Goal: Task Accomplishment & Management: Manage account settings

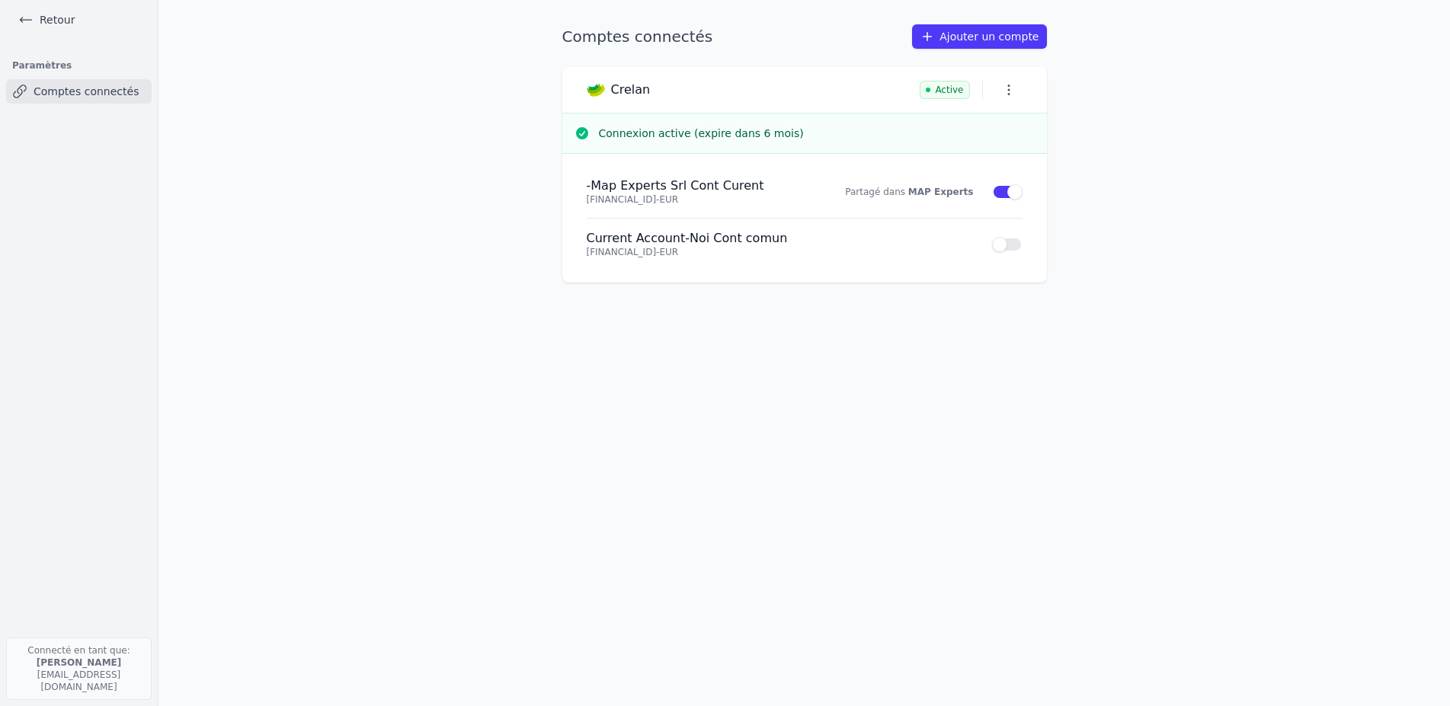
click at [1001, 98] on icon "button" at bounding box center [1008, 89] width 15 height 15
click at [1058, 213] on div at bounding box center [725, 353] width 1450 height 706
click at [0, 0] on button "Open sidebar" at bounding box center [0, 0] width 0 height 0
click at [0, 0] on link "Retour" at bounding box center [0, 0] width 0 height 0
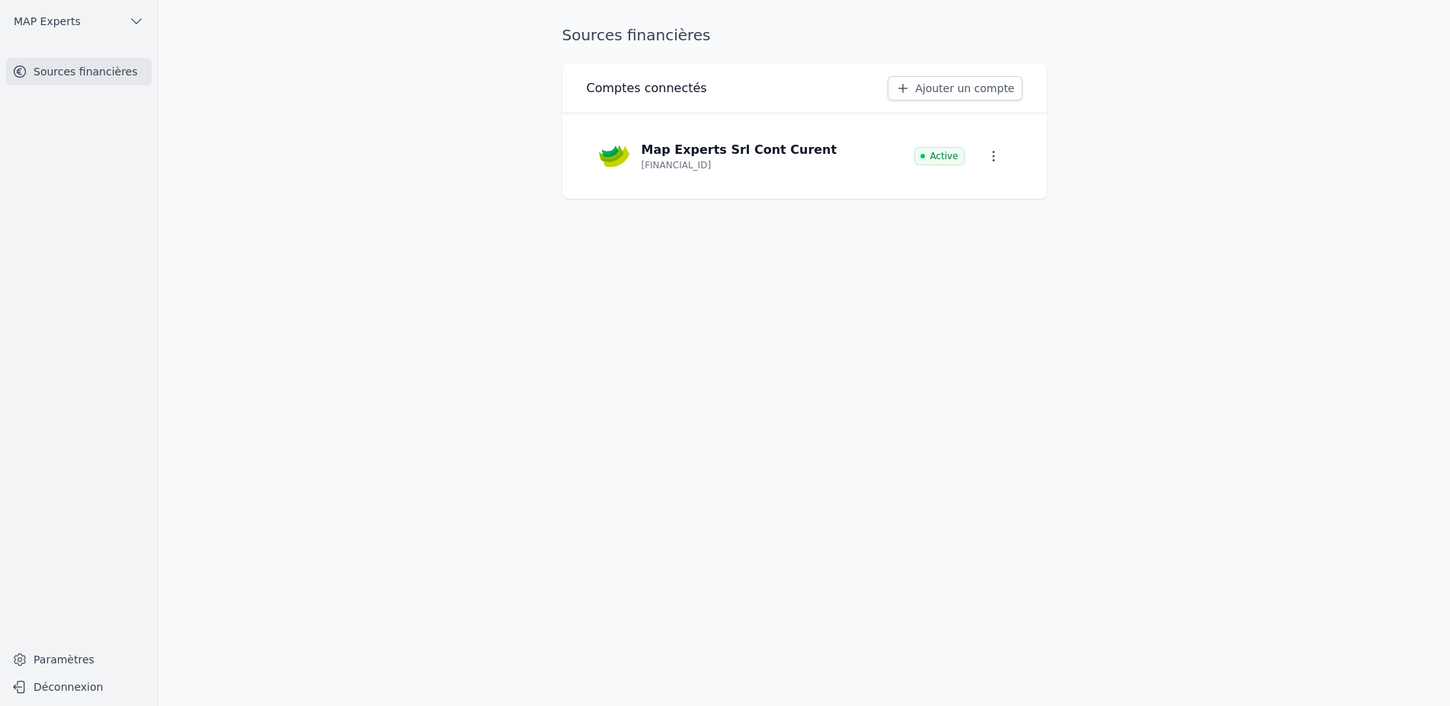
click at [992, 162] on icon "button" at bounding box center [993, 156] width 2 height 11
click at [910, 232] on span "Paramètres" at bounding box center [931, 233] width 61 height 15
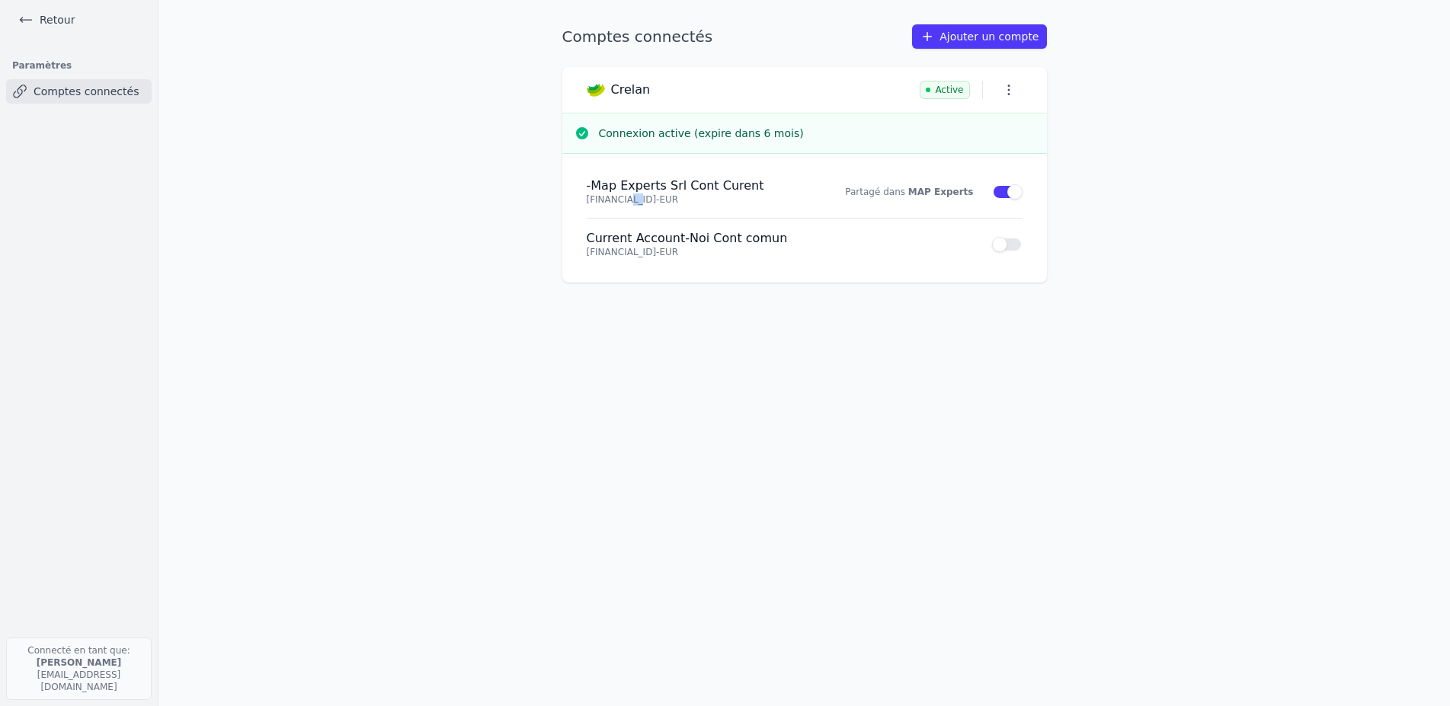
drag, startPoint x: 525, startPoint y: 251, endPoint x: 539, endPoint y: 251, distance: 13.7
click at [587, 206] on p "[FINANCIAL_ID] - EUR" at bounding box center [698, 200] width 222 height 12
